Goal: Transaction & Acquisition: Subscribe to service/newsletter

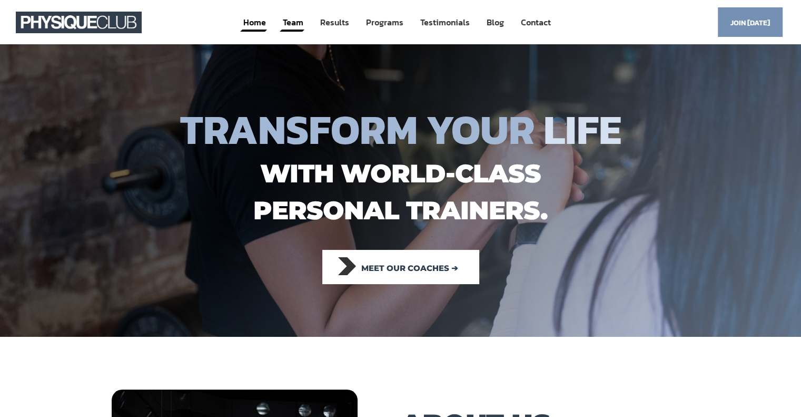
click at [292, 31] on link "Team" at bounding box center [293, 22] width 23 height 19
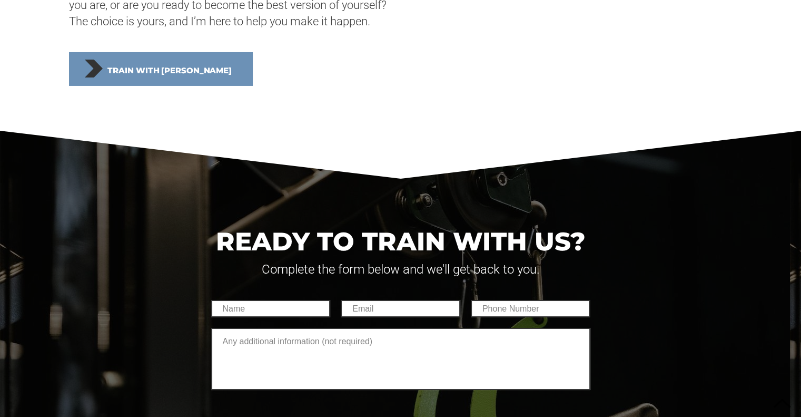
scroll to position [4161, 0]
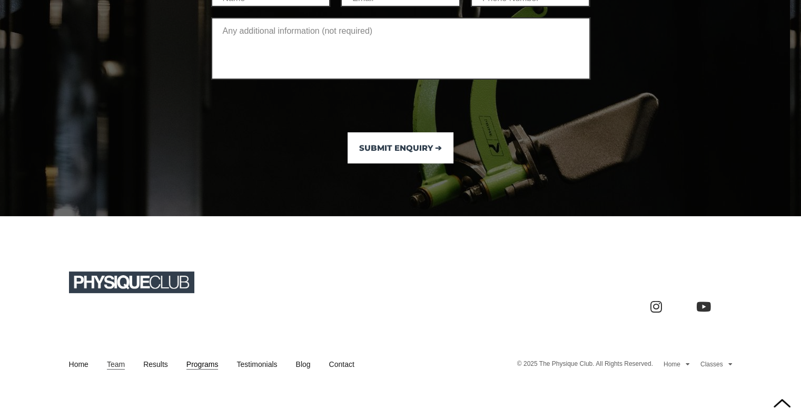
click at [206, 359] on link "Programs" at bounding box center [203, 364] width 32 height 11
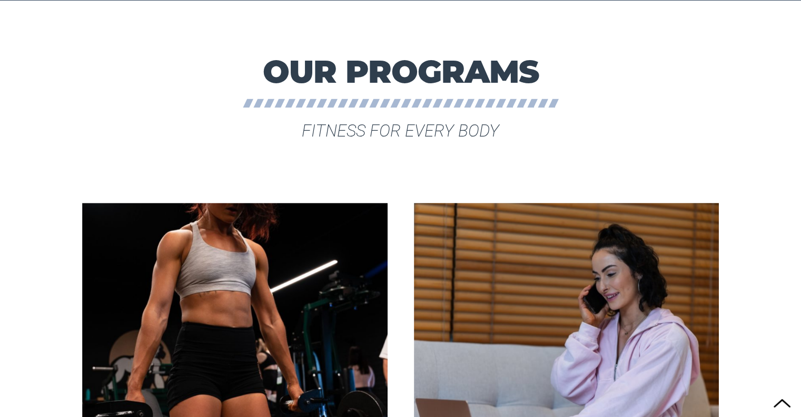
scroll to position [1825, 0]
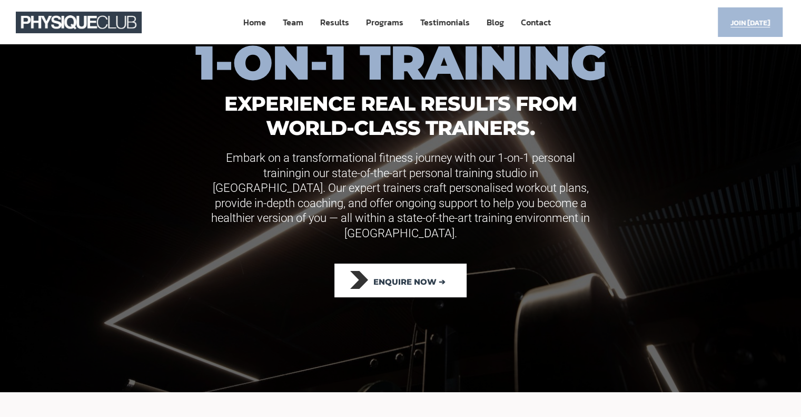
click at [731, 16] on span "Join [DATE]" at bounding box center [751, 23] width 40 height 21
click at [740, 22] on span "Join [DATE]" at bounding box center [751, 23] width 40 height 21
